Goal: Use online tool/utility: Utilize a website feature to perform a specific function

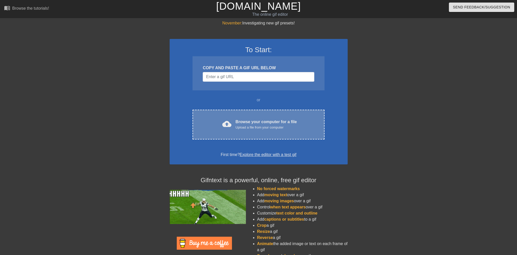
click at [235, 123] on div "cloud_upload Browse your computer for a file Upload a file from your computer" at bounding box center [258, 124] width 110 height 11
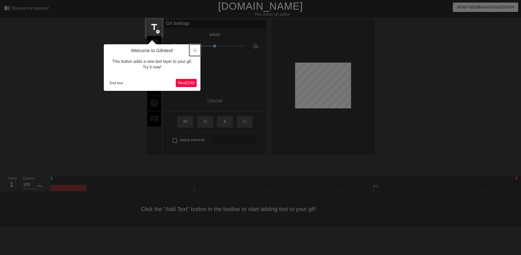
click at [195, 50] on icon "Close" at bounding box center [195, 51] width 4 height 4
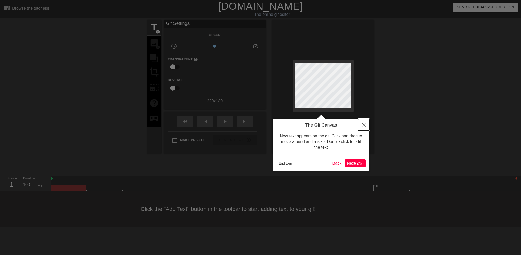
click at [363, 124] on icon "Close" at bounding box center [364, 125] width 4 height 4
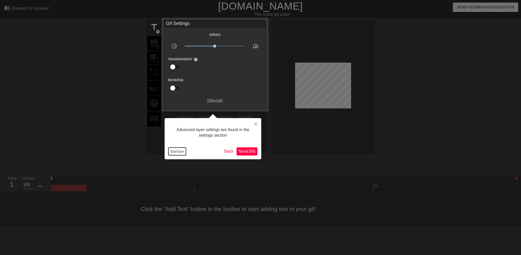
click at [178, 152] on button "End tour" at bounding box center [177, 152] width 18 height 8
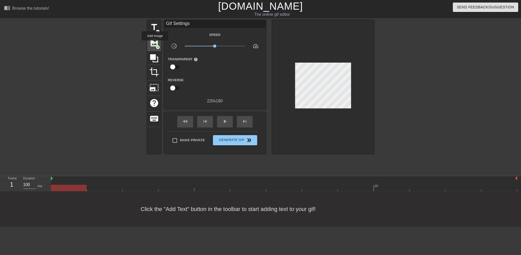
click at [155, 44] on span "image" at bounding box center [154, 43] width 10 height 10
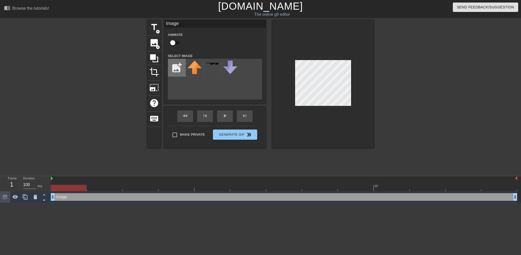
click at [180, 69] on input "file" at bounding box center [176, 67] width 17 height 17
type input "C:\fakepath\Meme_Man_on_transparent_background.webp"
click at [190, 66] on img at bounding box center [195, 68] width 14 height 14
click at [354, 86] on div at bounding box center [323, 84] width 102 height 128
click at [156, 29] on span "title" at bounding box center [154, 27] width 10 height 10
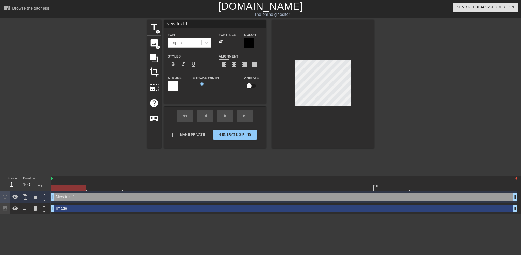
scroll to position [1, 1]
type input "New 1"
type textarea "New 1"
type input "New 1"
type textarea "New 1"
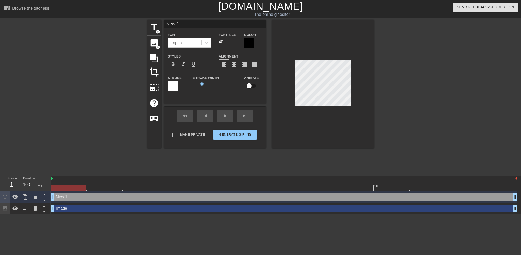
type input "Ne 1"
type textarea "Ne 1"
type input "N 1"
type textarea "N 1"
type input "1"
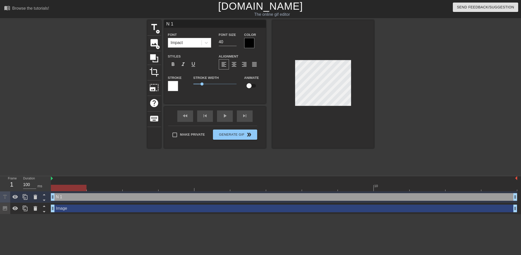
type textarea "1"
type input "D"
type textarea "D"
type input "De"
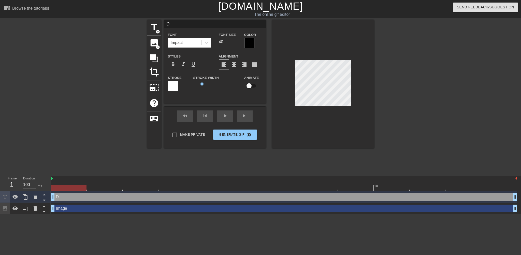
type textarea "De"
type input "Det"
type textarea "Det"
type input "Deth"
type textarea "Deth"
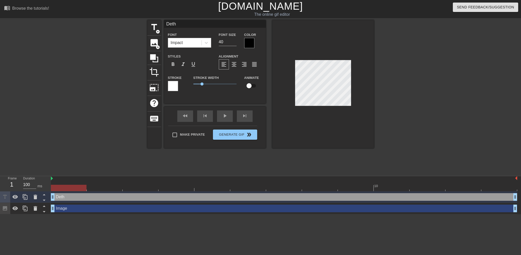
type input "Deth"
type textarea "Deth"
type input "Deth N"
type textarea "Deth N"
type input "Deth No"
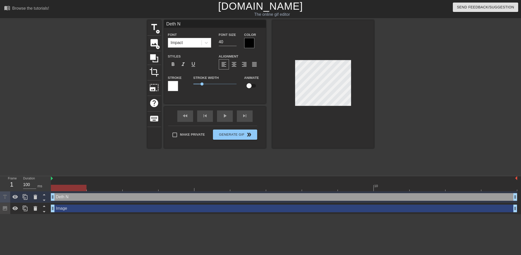
type textarea "Deth No"
type input "Deth Not"
type textarea "Deth Not"
click at [223, 40] on input "40" at bounding box center [228, 42] width 18 height 8
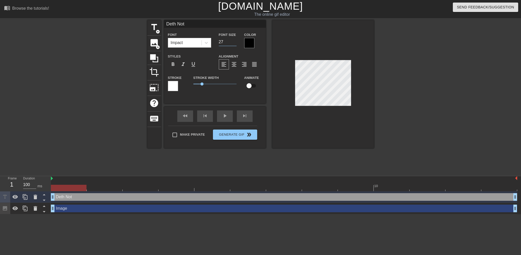
type input "26"
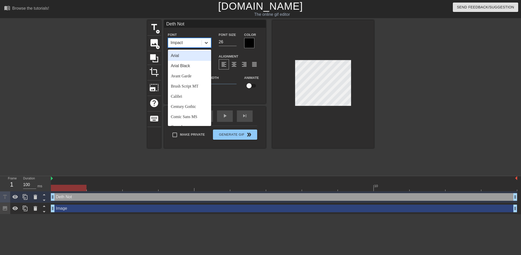
click at [207, 43] on icon at bounding box center [206, 42] width 5 height 5
click at [188, 107] on div "Century Gothic" at bounding box center [189, 107] width 43 height 10
click at [207, 41] on icon at bounding box center [206, 42] width 5 height 5
click at [182, 75] on div "Avant Garde" at bounding box center [189, 76] width 43 height 10
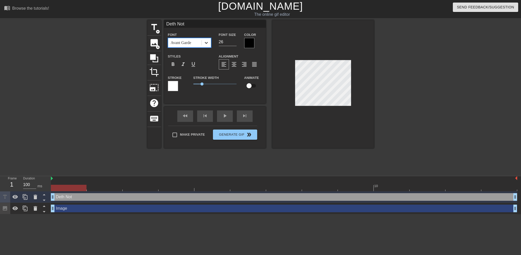
click at [206, 42] on icon at bounding box center [206, 42] width 5 height 5
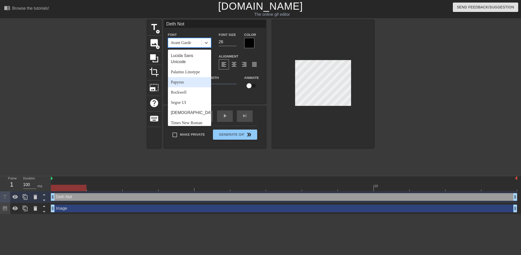
scroll to position [182, 0]
click at [182, 99] on div "Times New Roman" at bounding box center [189, 99] width 43 height 10
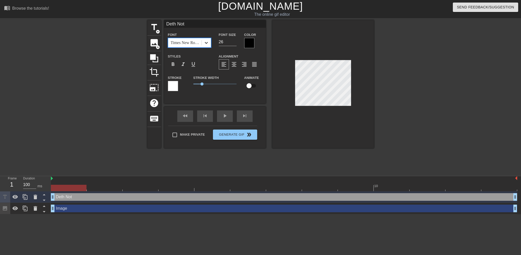
click at [209, 42] on icon at bounding box center [206, 42] width 5 height 5
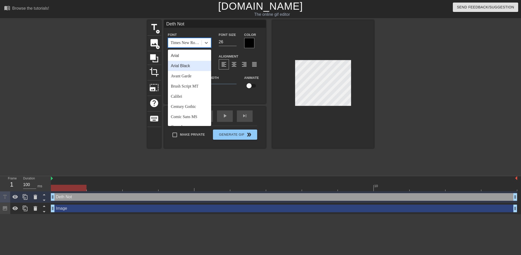
click at [184, 64] on div "Arial Black" at bounding box center [189, 66] width 43 height 10
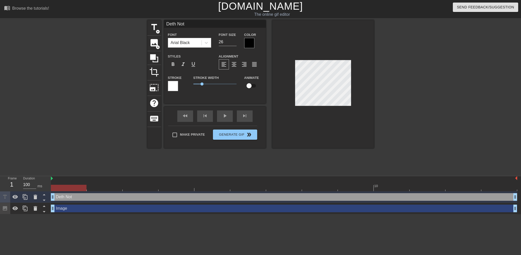
scroll to position [1, 1]
type input "DE"
type textarea "DE"
type input "DET"
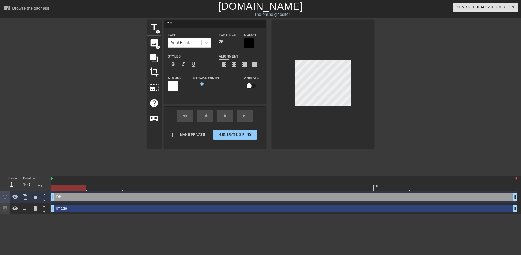
type textarea "DET"
type input "DETH"
type textarea "DETH"
type input "DETH"
type textarea "DETH"
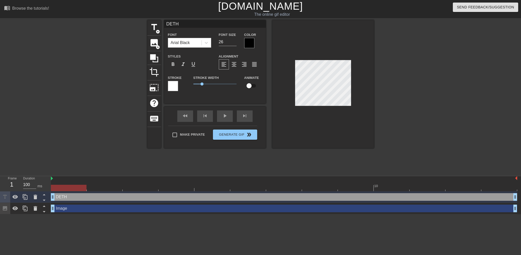
type input "DETH N"
type textarea "DETH N"
type input "DETH NO"
type textarea "DETH NO"
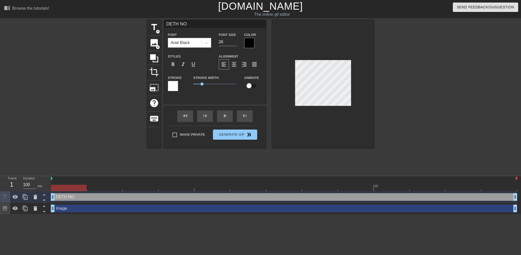
type input "DETH NOT"
type textarea "DETH NOT"
paste textarea "♰"
type input "DE♰H NOT"
type textarea "DE♰H NOT"
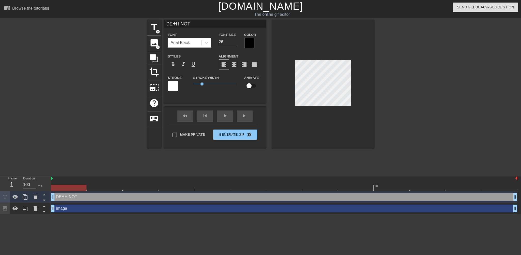
paste textarea "🕇"
type input "🕇 NOT"
type textarea "🕇 NOT"
type input "DE♰H NOT"
type textarea "DE♰H NOT"
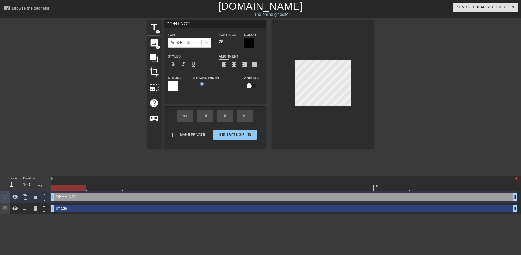
paste textarea "🕇"
type input "DE🕇H NOT"
type textarea "DE🕇H NOT"
paste textarea "🕇"
type input "DE🕇H NO🕇"
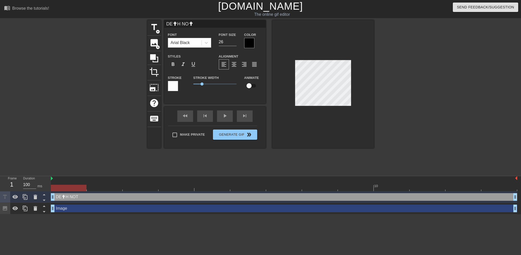
scroll to position [1, 1]
type textarea "DE🕇H NO🕇"
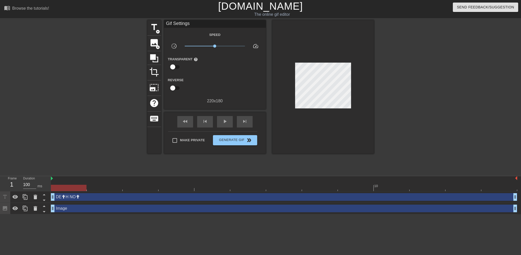
click at [346, 124] on div at bounding box center [323, 87] width 102 height 134
click at [226, 140] on span "Generate Gif double_arrow" at bounding box center [235, 140] width 40 height 6
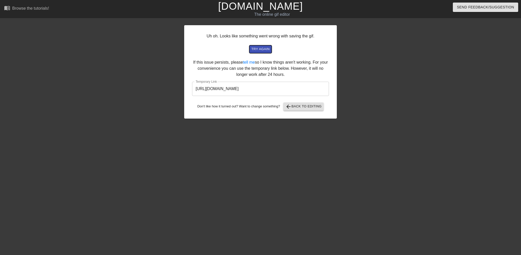
click at [263, 49] on span "try again" at bounding box center [260, 49] width 18 height 6
